Goal: Information Seeking & Learning: Learn about a topic

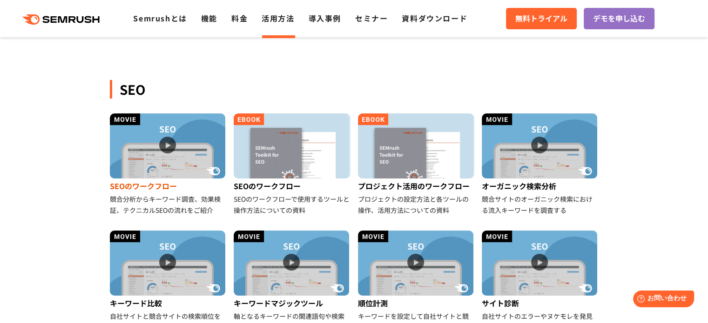
click at [167, 160] on img at bounding box center [167, 146] width 115 height 65
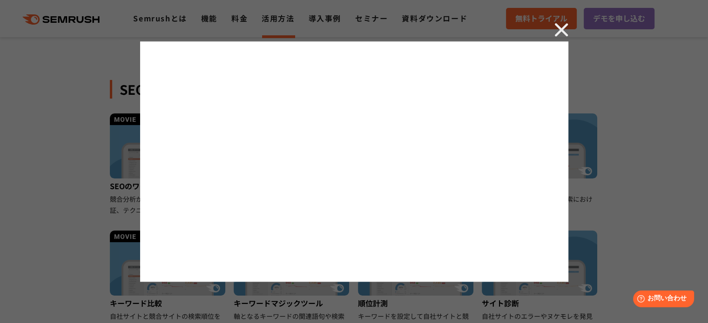
click at [556, 29] on img at bounding box center [561, 30] width 14 height 14
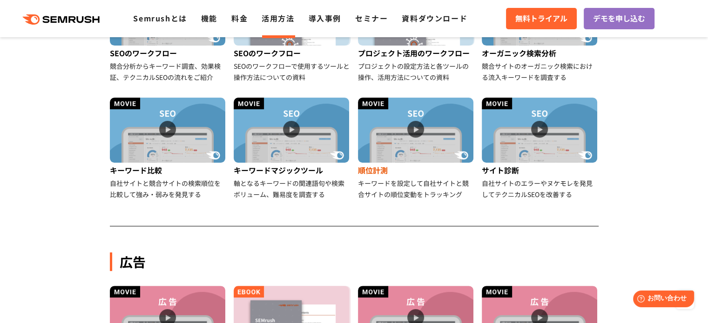
scroll to position [279, 0]
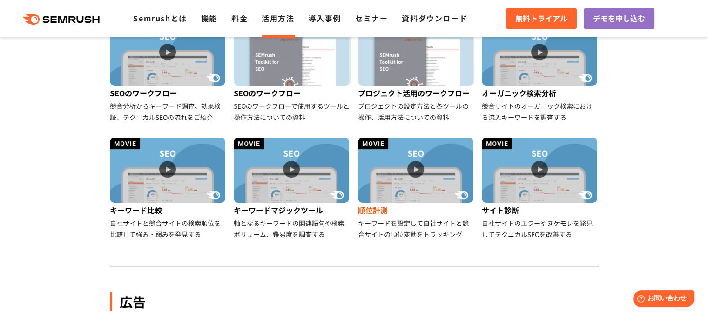
click at [376, 154] on img at bounding box center [415, 170] width 115 height 65
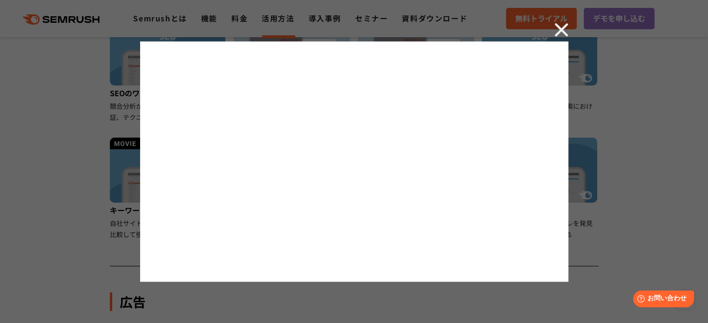
click at [564, 32] on img at bounding box center [561, 30] width 14 height 14
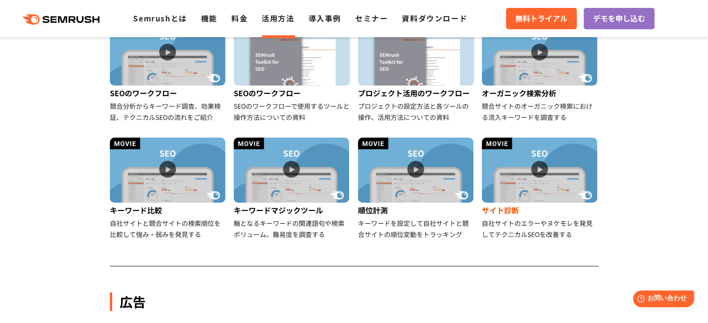
click at [512, 194] on img at bounding box center [538, 170] width 115 height 65
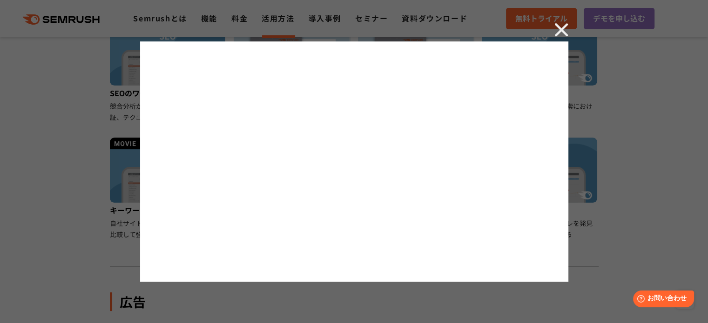
click at [565, 35] on img at bounding box center [561, 30] width 14 height 14
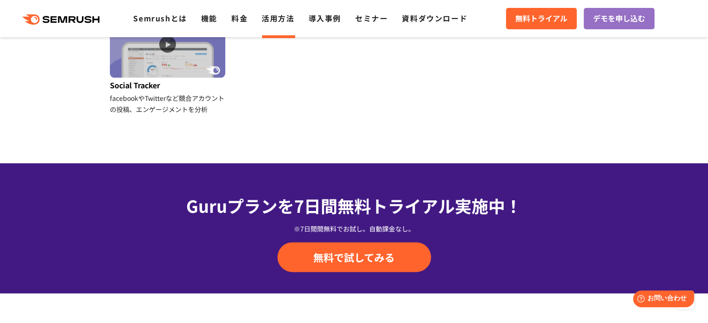
scroll to position [1163, 0]
